Goal: Task Accomplishment & Management: Use online tool/utility

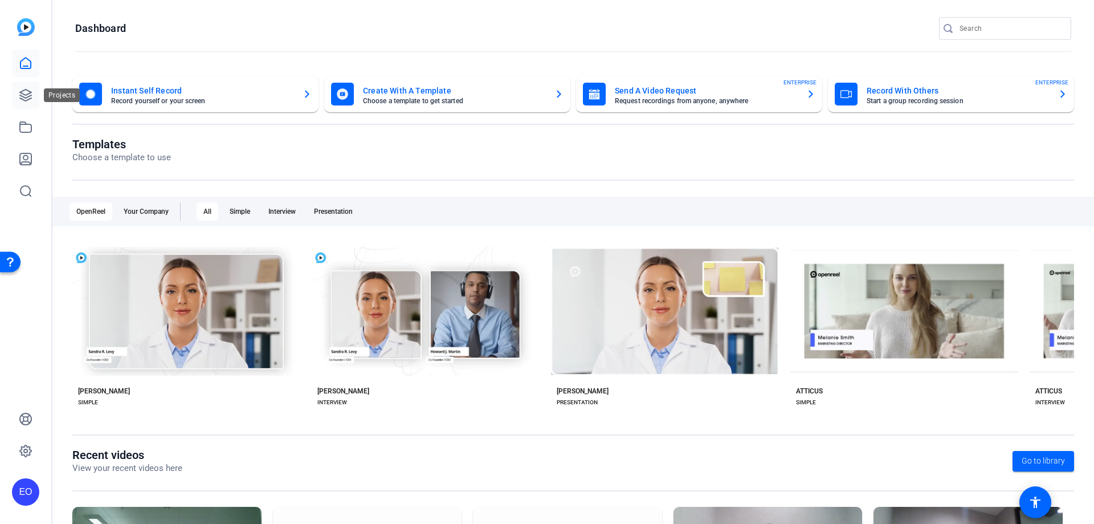
click at [31, 95] on icon at bounding box center [25, 94] width 11 height 11
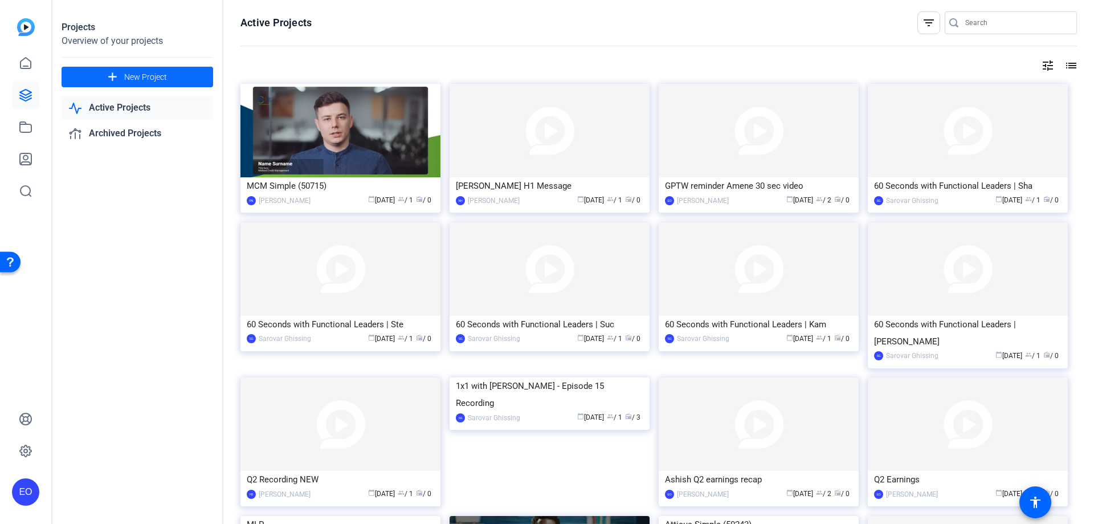
click at [138, 81] on span "New Project" at bounding box center [145, 77] width 43 height 12
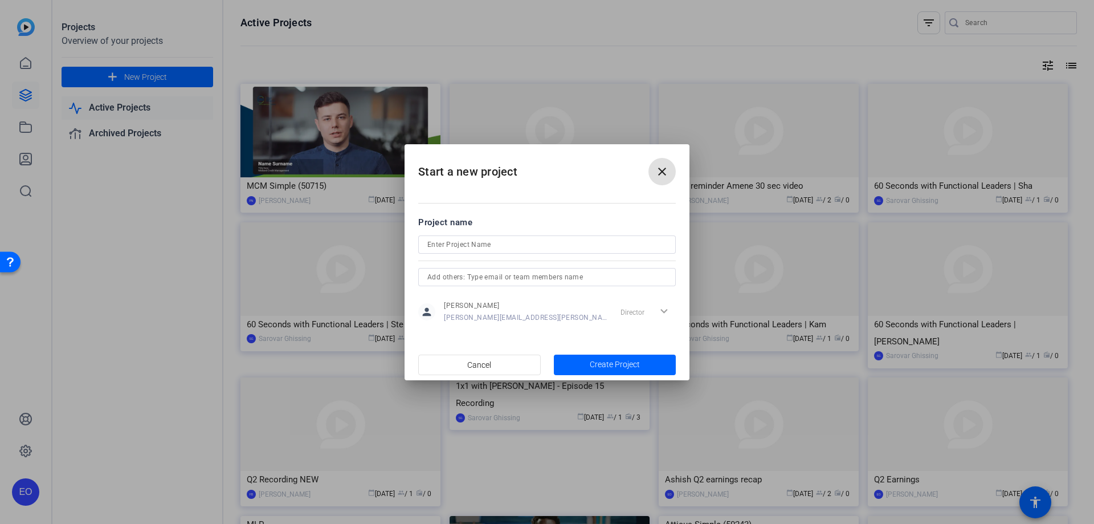
click at [495, 244] on input at bounding box center [546, 245] width 239 height 14
type input "ECW Video #2"
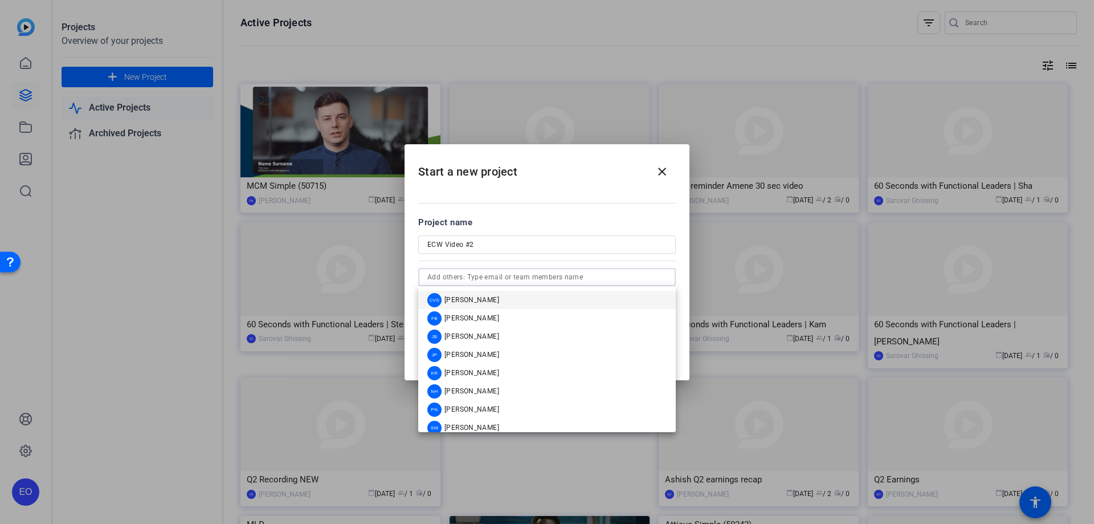
click at [572, 277] on input "text" at bounding box center [546, 277] width 239 height 14
type input "C"
type input "Kora"
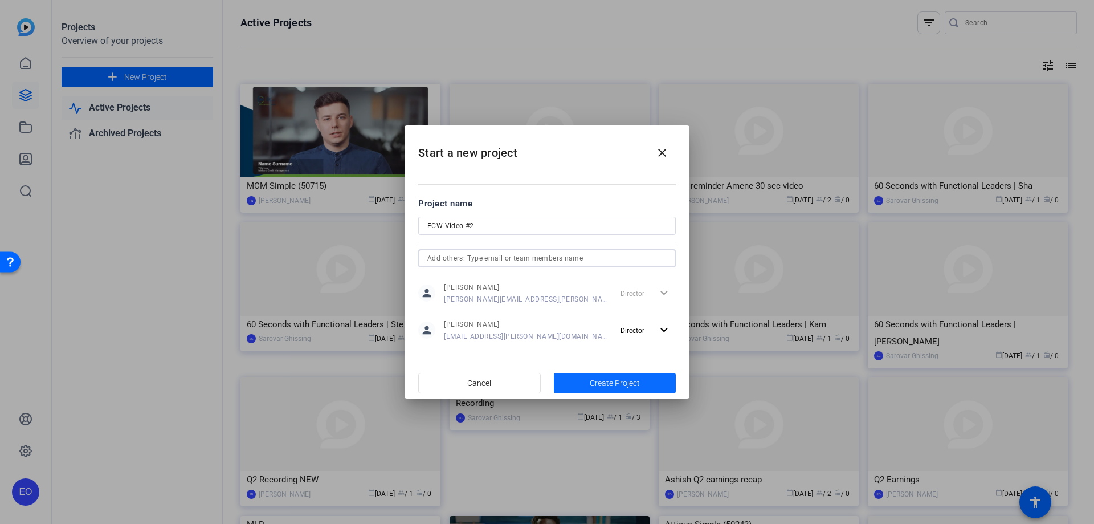
click at [622, 385] on span "Create Project" at bounding box center [615, 383] width 50 height 12
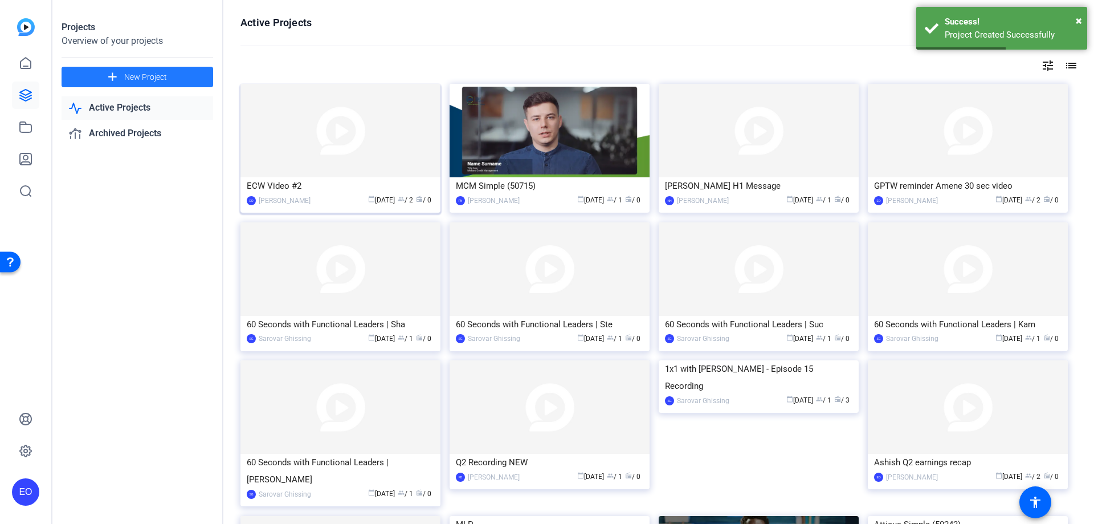
click at [303, 142] on img at bounding box center [340, 130] width 200 height 93
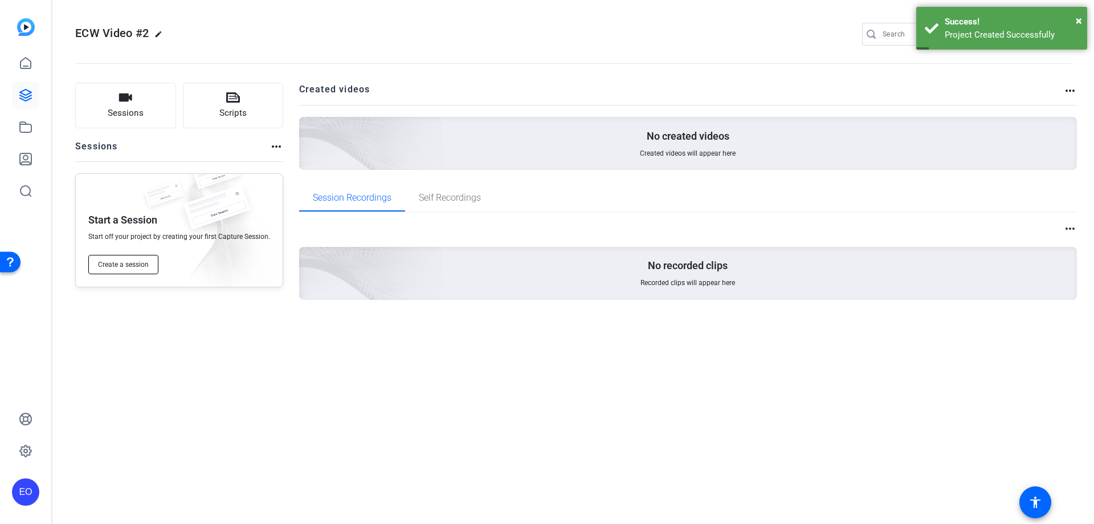
click at [144, 267] on span "Create a session" at bounding box center [123, 264] width 51 height 9
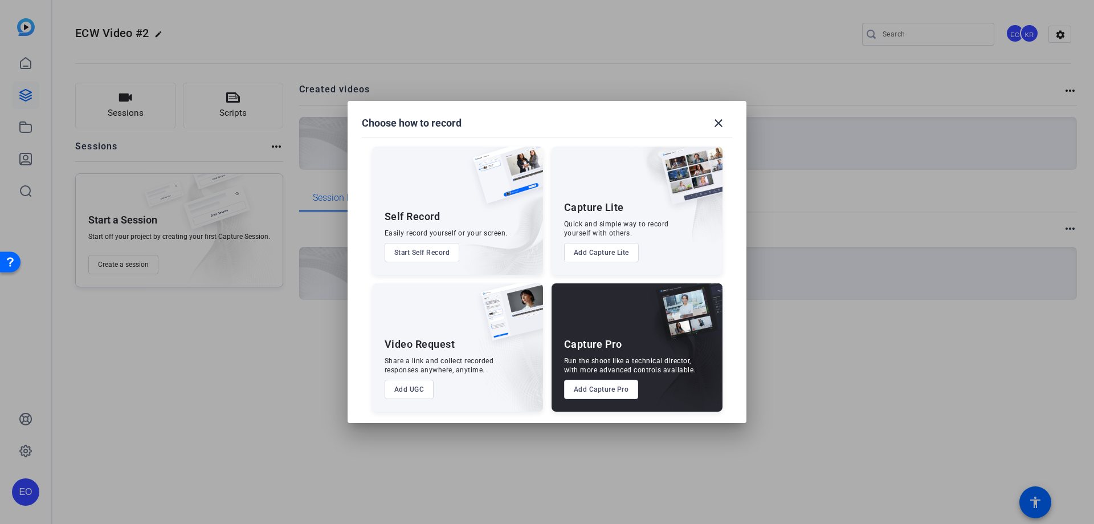
click at [419, 248] on button "Start Self Record" at bounding box center [422, 252] width 75 height 19
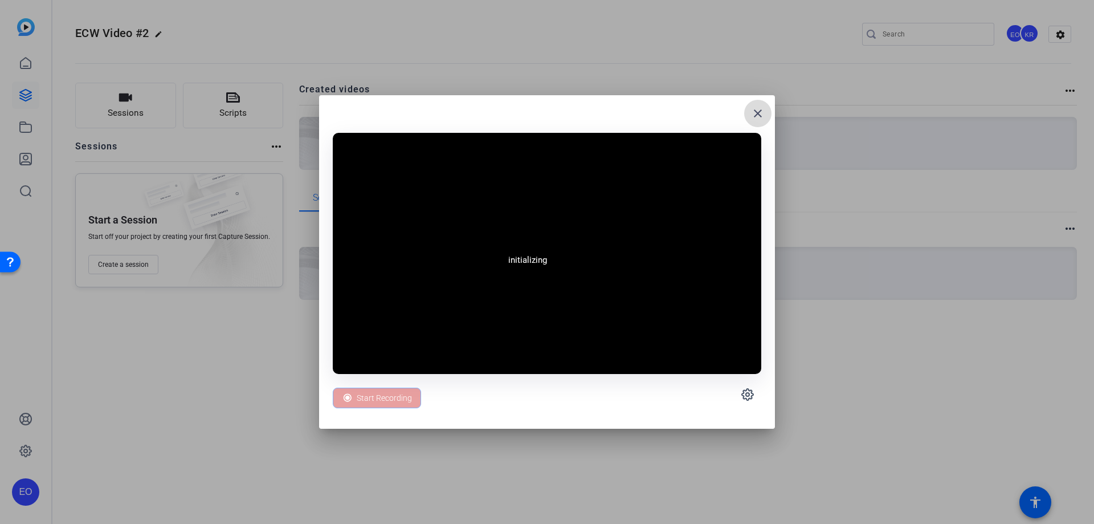
click at [759, 114] on mat-icon "close" at bounding box center [758, 114] width 14 height 14
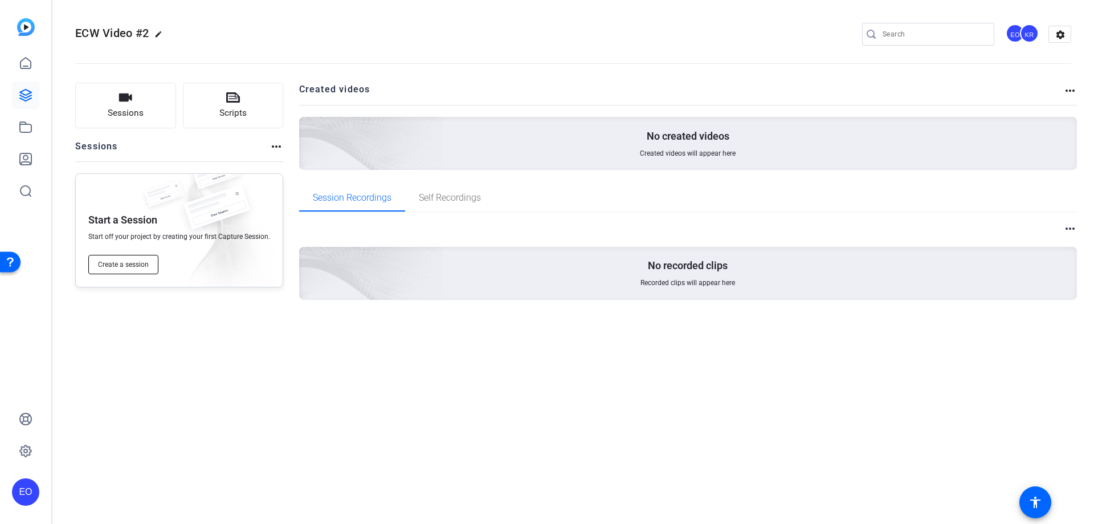
click at [139, 268] on span "Create a session" at bounding box center [123, 264] width 51 height 9
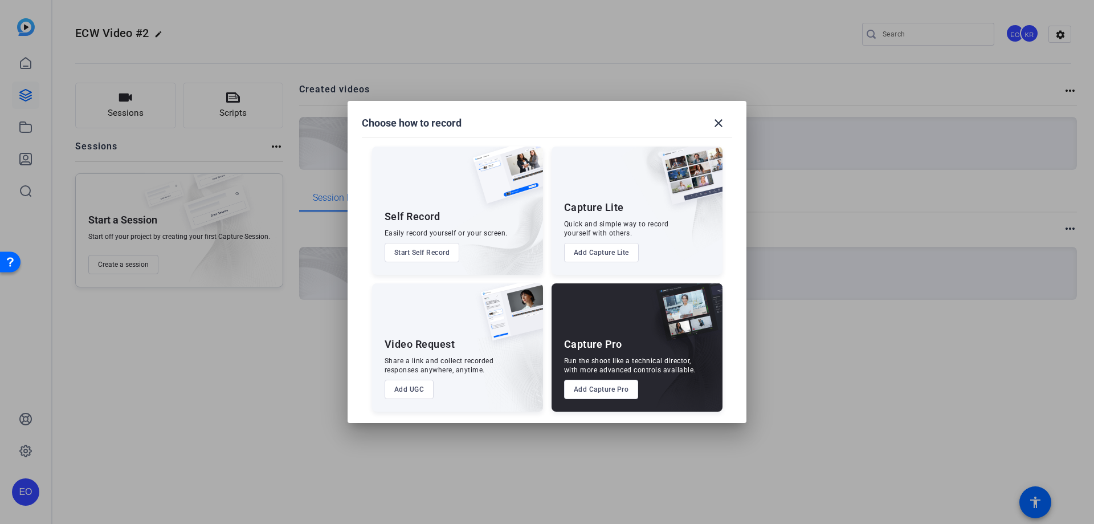
click at [415, 391] on button "Add UGC" at bounding box center [410, 388] width 50 height 19
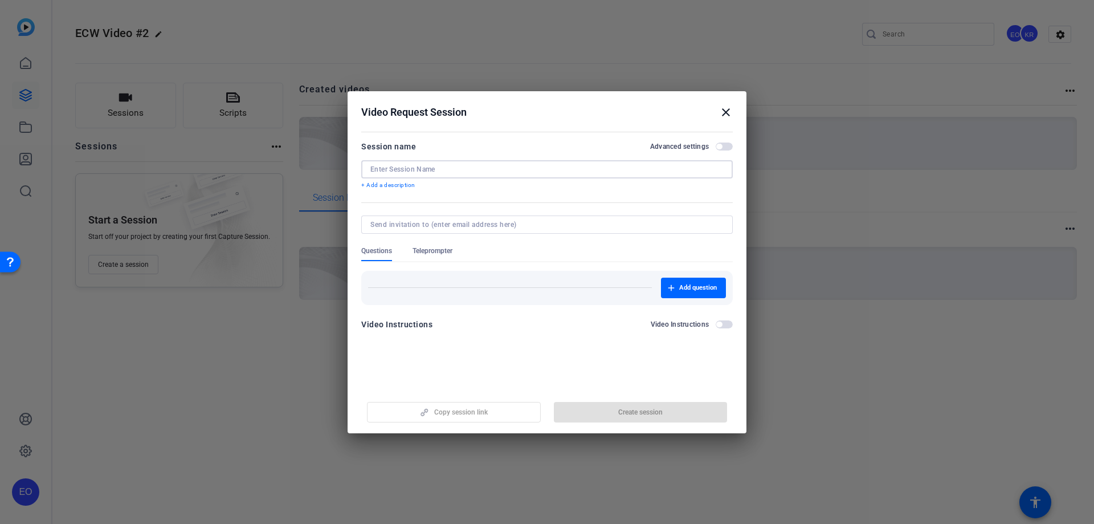
click at [423, 173] on input at bounding box center [546, 169] width 353 height 9
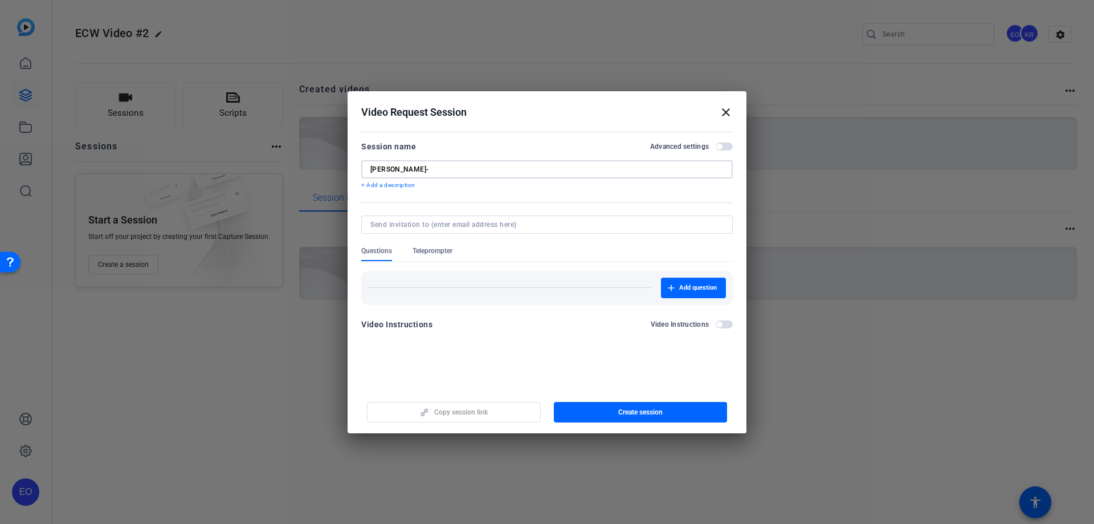
paste input "I’m Empowered to enable our teams with th"
drag, startPoint x: 554, startPoint y: 171, endPoint x: 399, endPoint y: 172, distance: 154.4
click at [399, 172] on input "[PERSON_NAME]- I’m Empowered to enable our teams with th" at bounding box center [546, 169] width 353 height 9
type input "[PERSON_NAME]- Empowered"
click at [544, 226] on input at bounding box center [544, 224] width 349 height 9
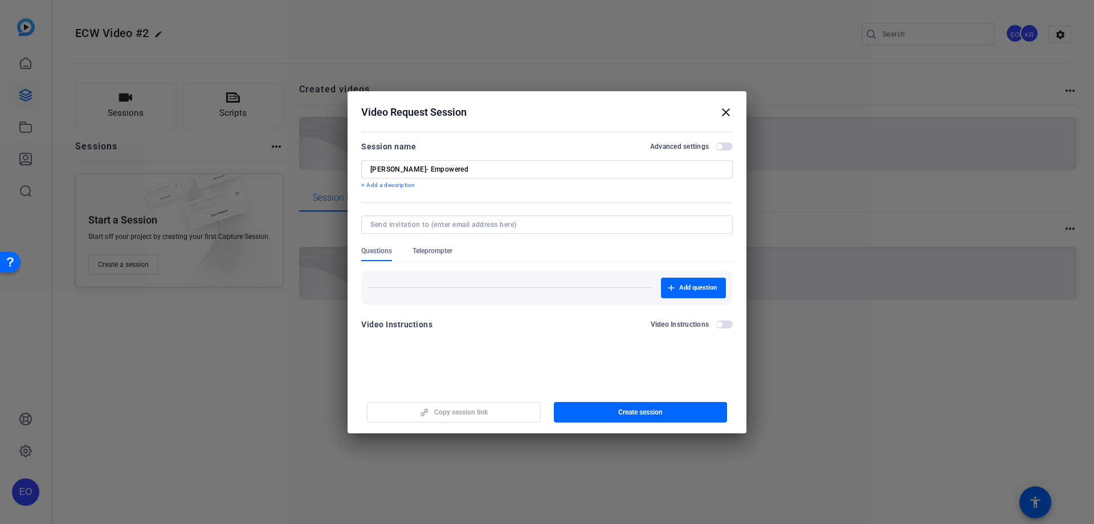
click at [574, 328] on div "Video Instructions Video Instructions" at bounding box center [546, 324] width 371 height 14
click at [626, 416] on span "Create session" at bounding box center [640, 411] width 44 height 9
click at [545, 324] on div "Video Instructions Video Instructions" at bounding box center [546, 324] width 371 height 14
click at [643, 414] on span "Update session" at bounding box center [640, 411] width 47 height 9
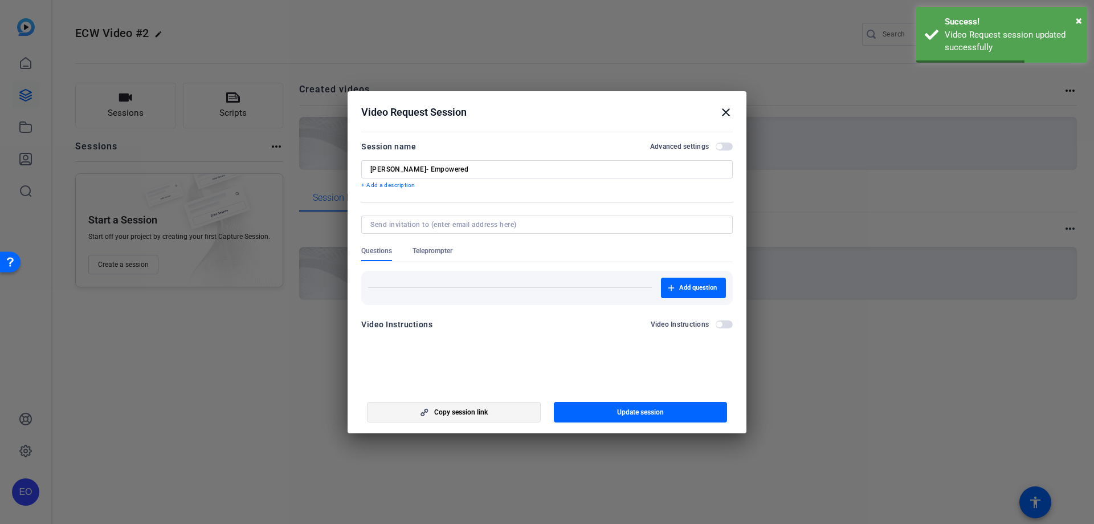
click at [446, 412] on span "Copy session link" at bounding box center [461, 411] width 54 height 9
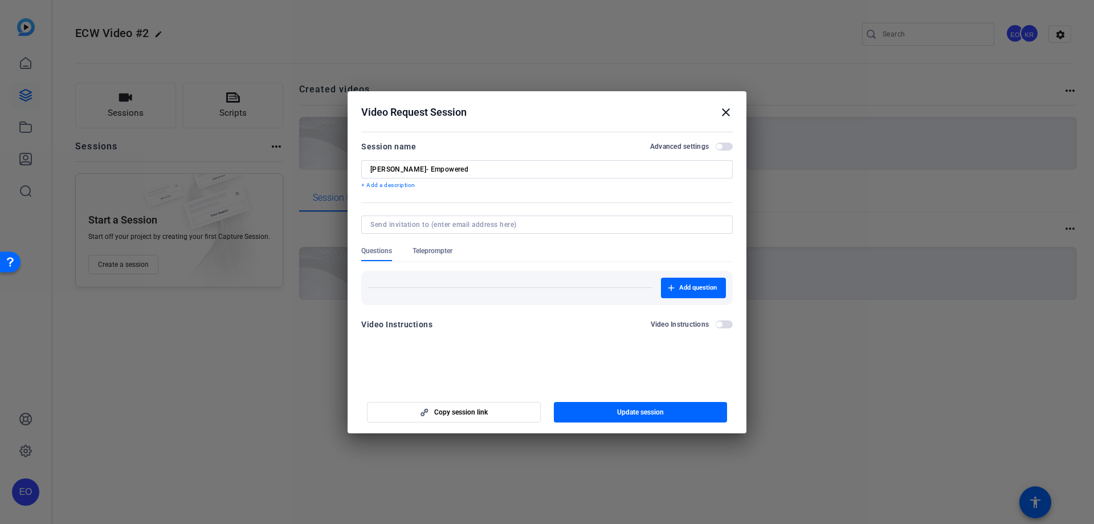
click at [434, 246] on span "Teleprompter" at bounding box center [432, 250] width 40 height 9
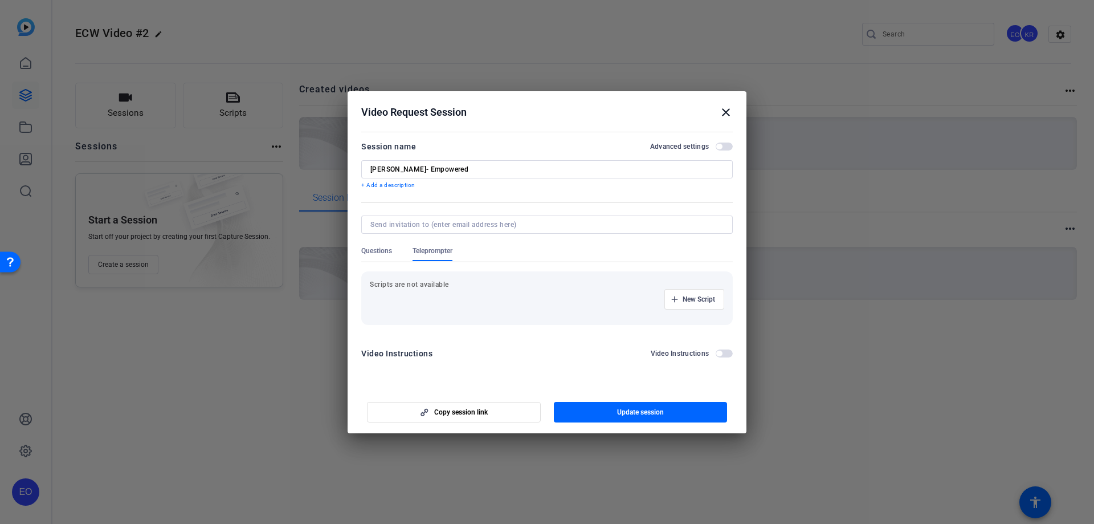
click at [413, 283] on p "Scripts are not available" at bounding box center [547, 284] width 354 height 9
click at [687, 300] on span "New Script" at bounding box center [699, 299] width 32 height 9
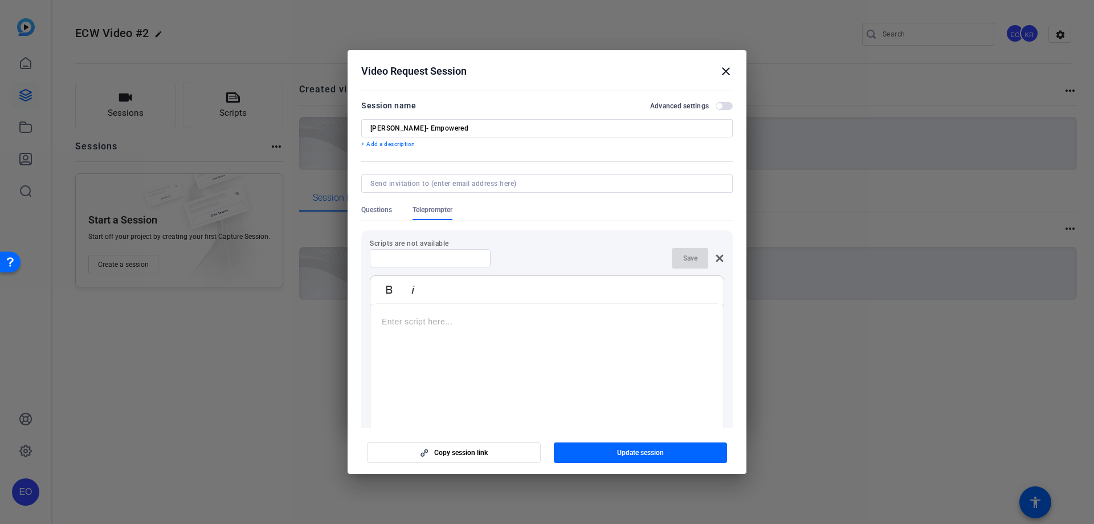
click at [390, 322] on p at bounding box center [547, 321] width 330 height 13
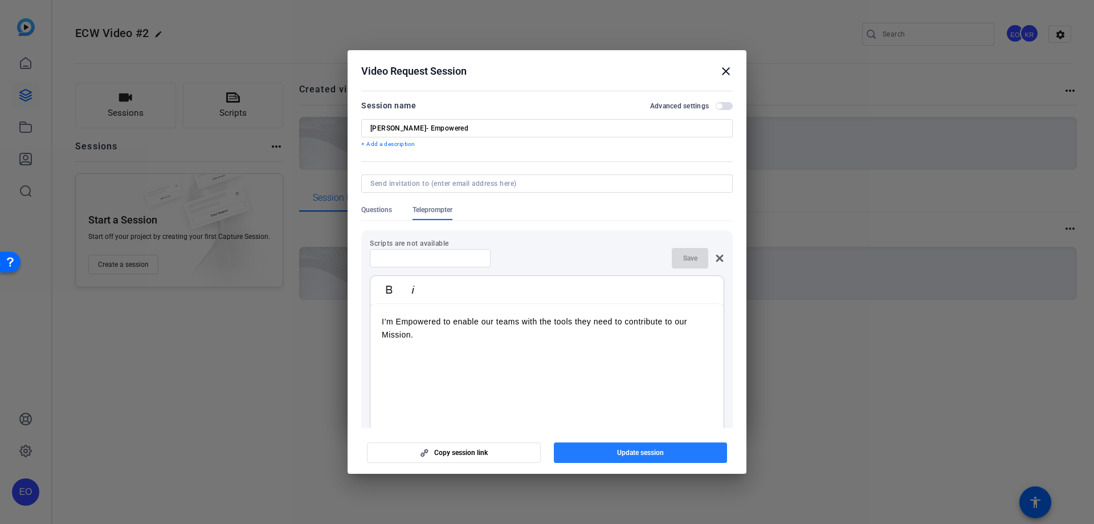
click at [650, 452] on span "Update session" at bounding box center [640, 452] width 47 height 9
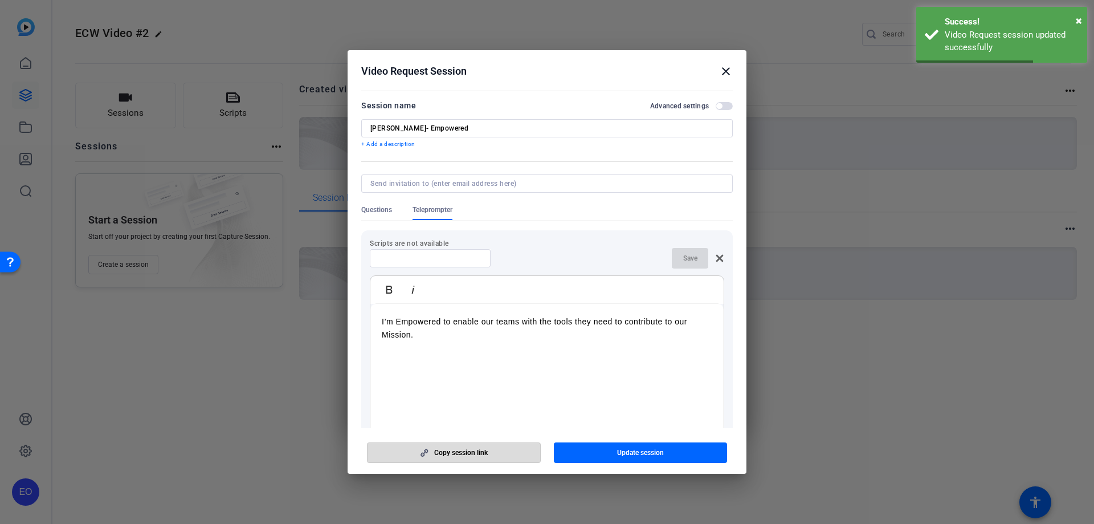
click at [460, 454] on span "Copy session link" at bounding box center [461, 452] width 54 height 9
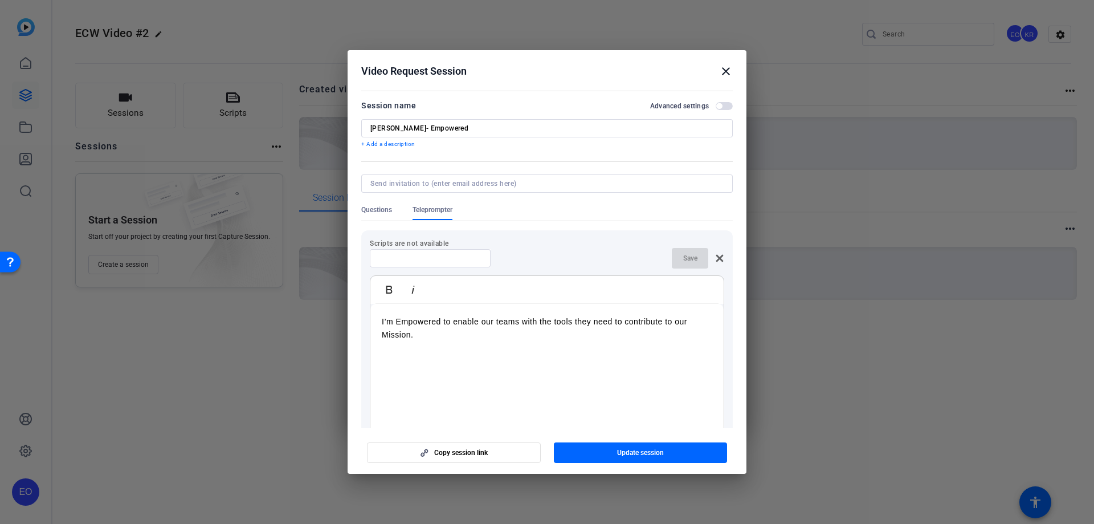
click at [728, 68] on mat-icon "close" at bounding box center [726, 71] width 14 height 14
